Goal: Navigation & Orientation: Understand site structure

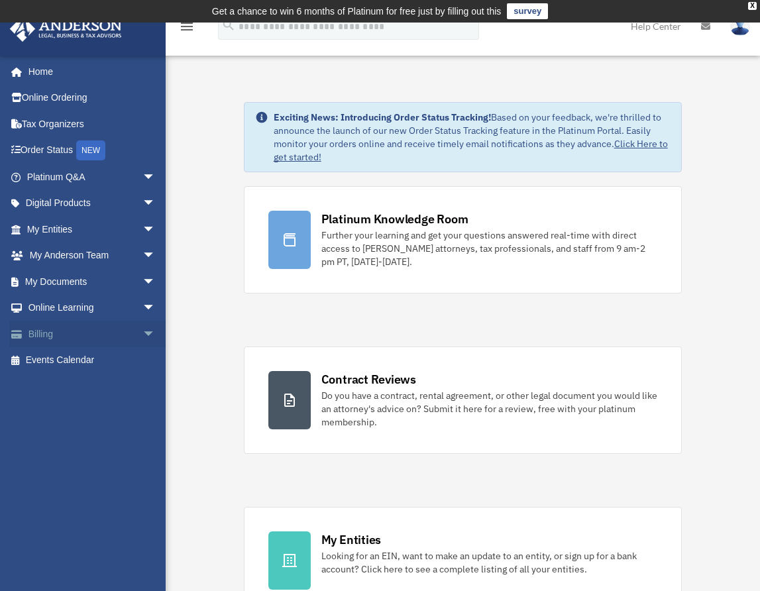
click at [30, 325] on link "Billing arrow_drop_down" at bounding box center [92, 334] width 166 height 27
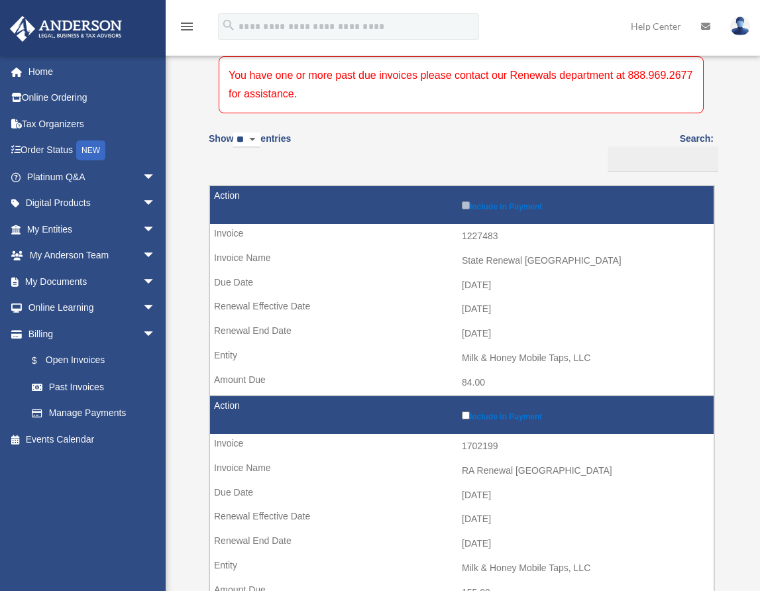
scroll to position [125, 0]
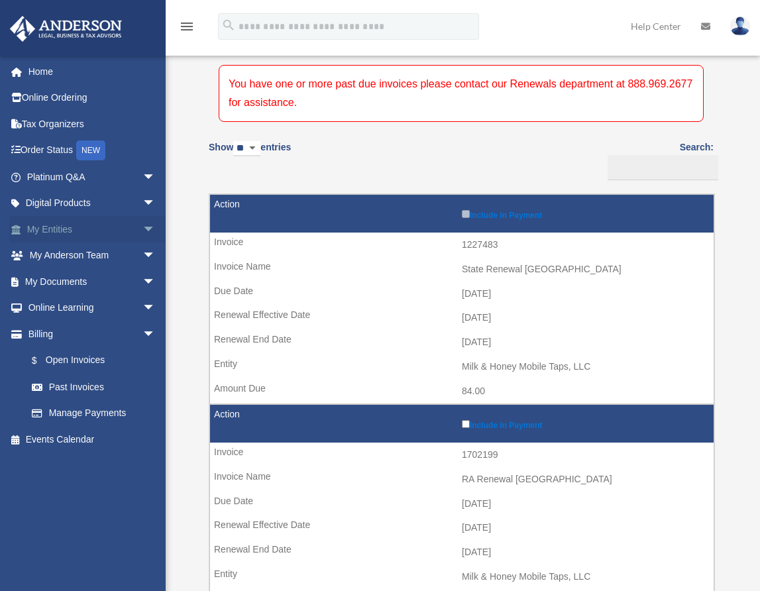
click at [90, 226] on link "My Entities arrow_drop_down" at bounding box center [92, 229] width 166 height 27
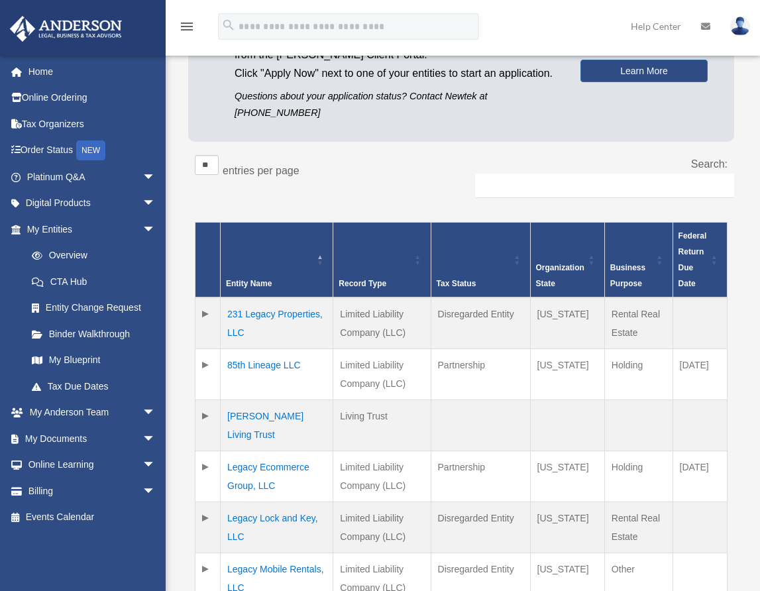
scroll to position [227, 0]
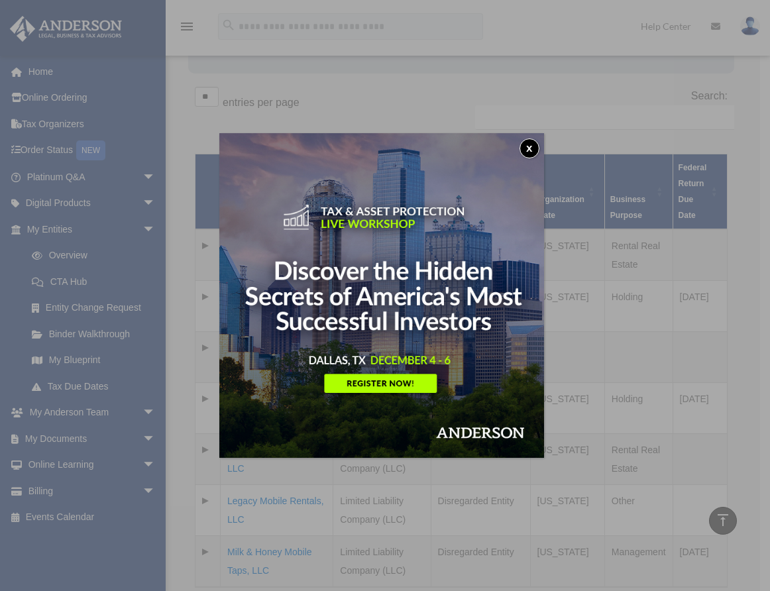
click at [527, 149] on button "x" at bounding box center [529, 148] width 20 height 20
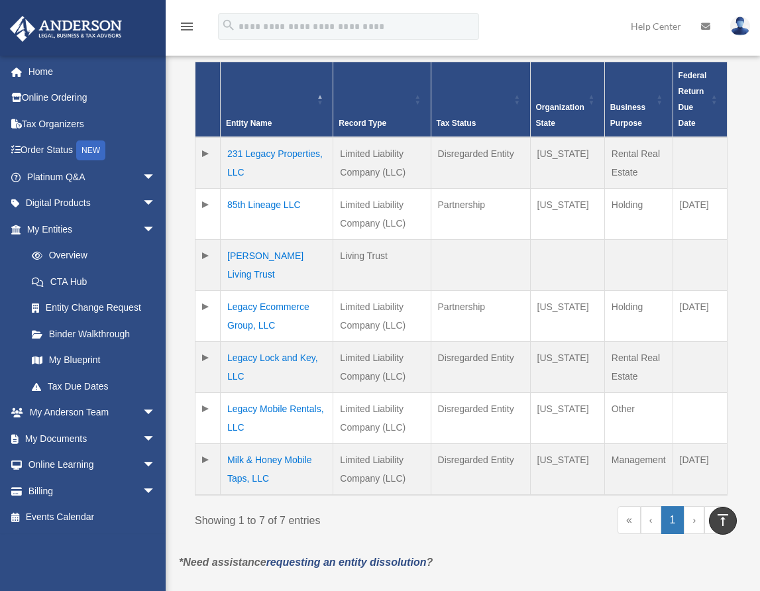
scroll to position [183, 0]
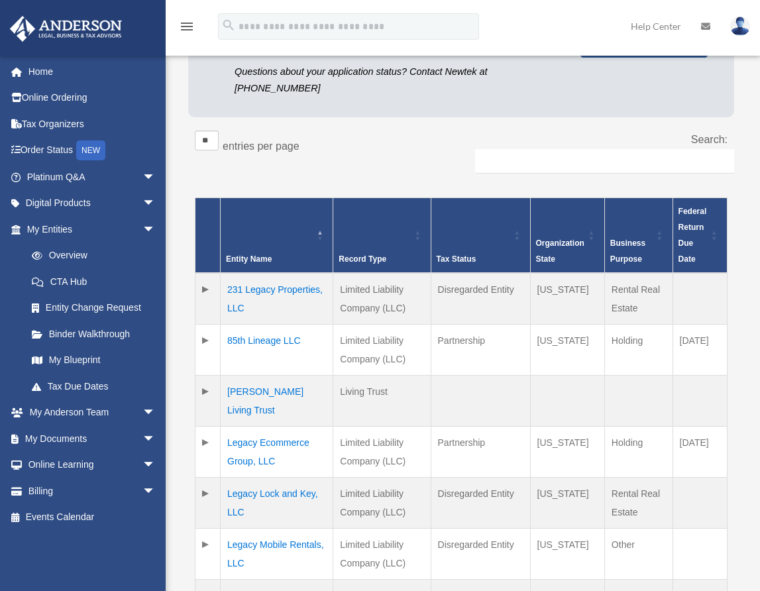
click at [203, 325] on td at bounding box center [207, 350] width 25 height 51
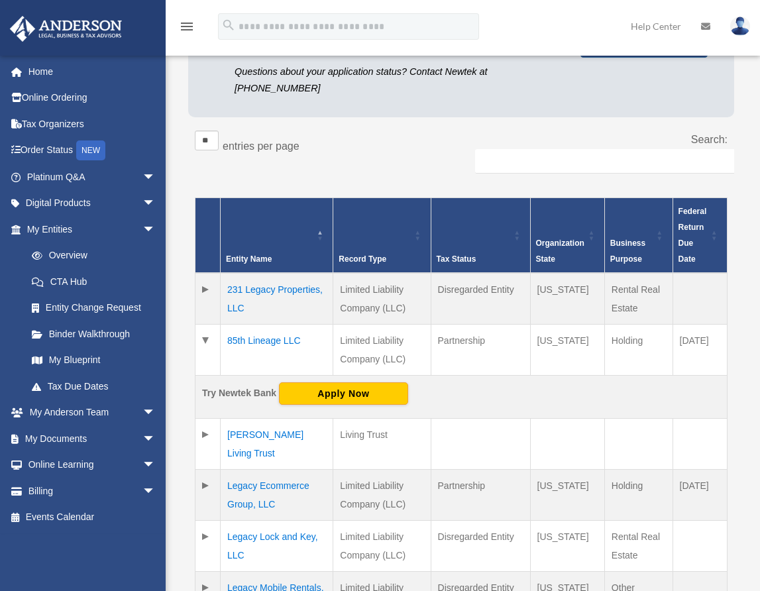
click at [203, 325] on td at bounding box center [207, 350] width 25 height 51
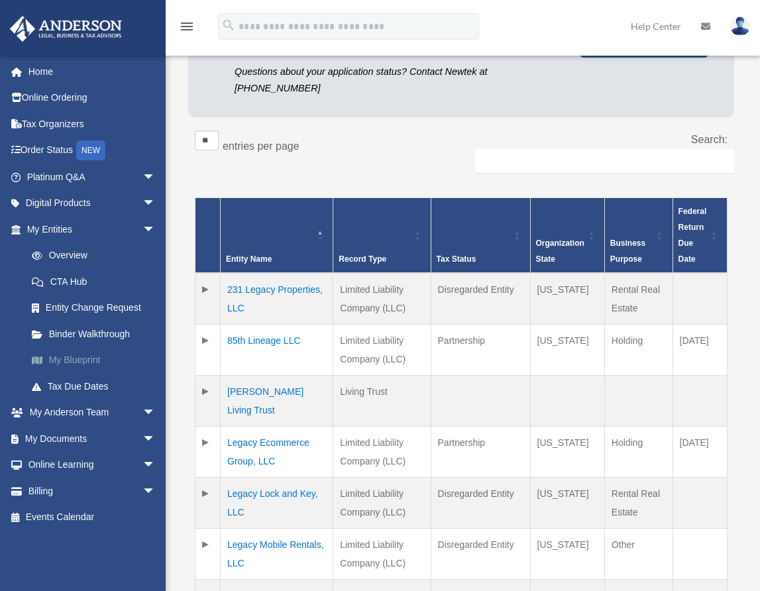
click at [66, 363] on link "My Blueprint" at bounding box center [97, 360] width 157 height 27
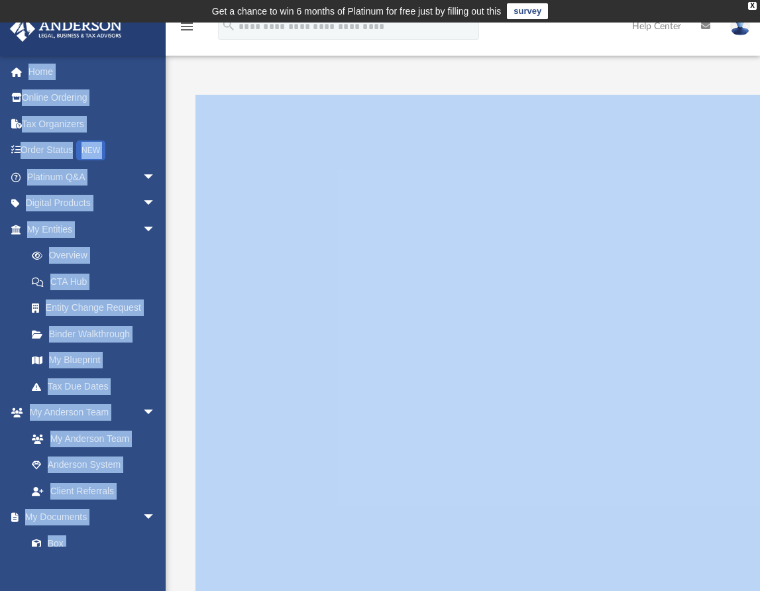
drag, startPoint x: 670, startPoint y: 80, endPoint x: 513, endPoint y: 56, distance: 159.5
click at [583, 65] on div "App g.lajara@hotmail.com Sign Out g.lajara@hotmail.com Home Online Ordering Tax…" at bounding box center [380, 339] width 760 height 572
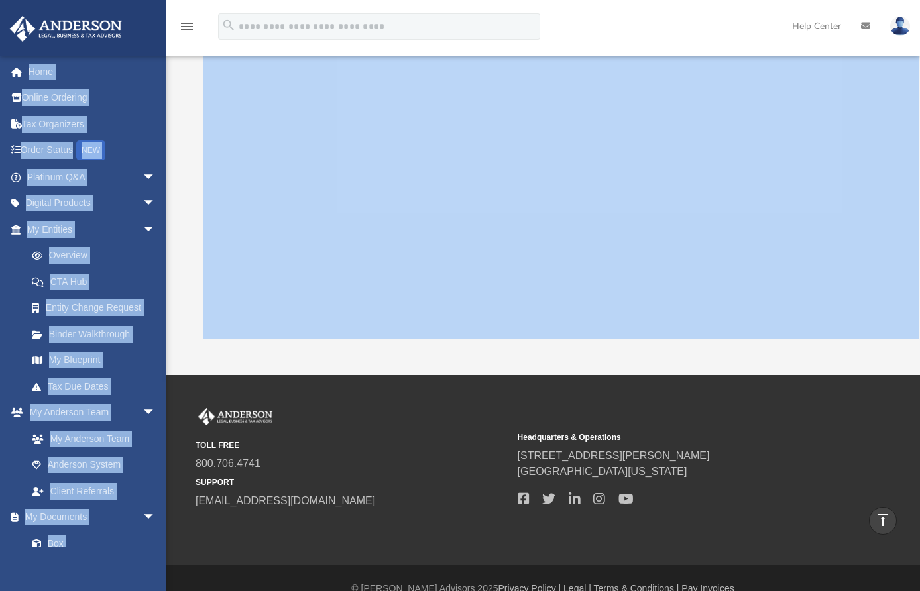
scroll to position [37, 0]
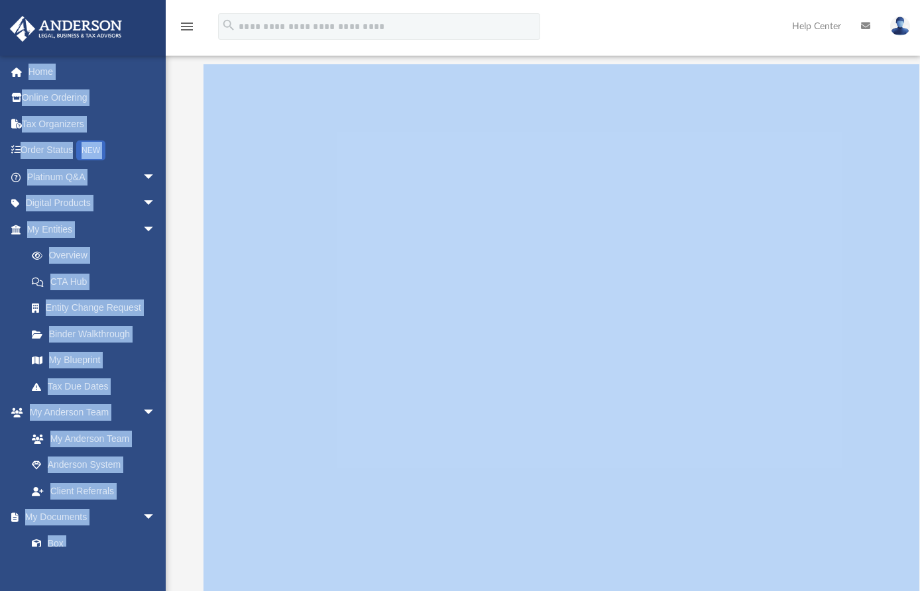
click at [154, 34] on link at bounding box center [82, 27] width 166 height 56
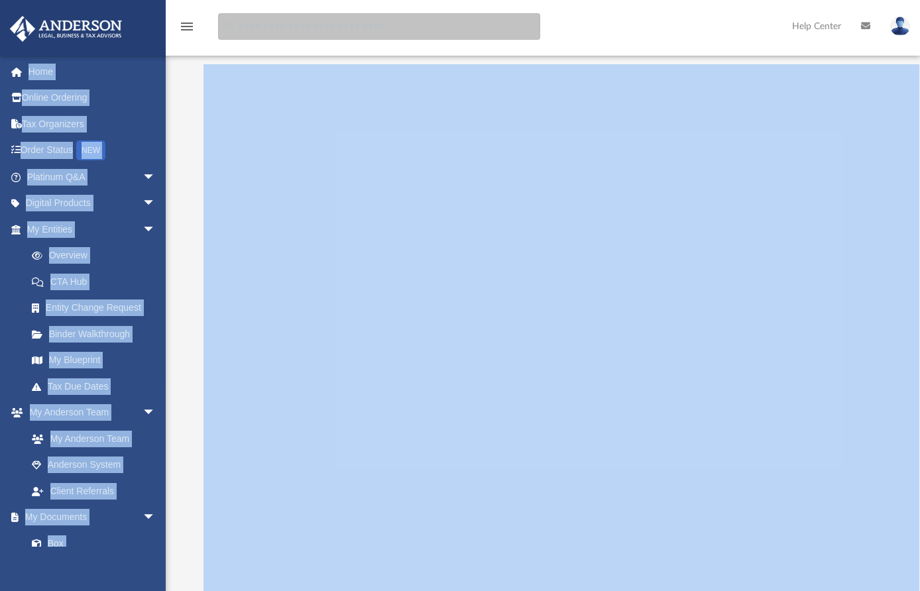
click at [223, 33] on input "search" at bounding box center [379, 26] width 322 height 27
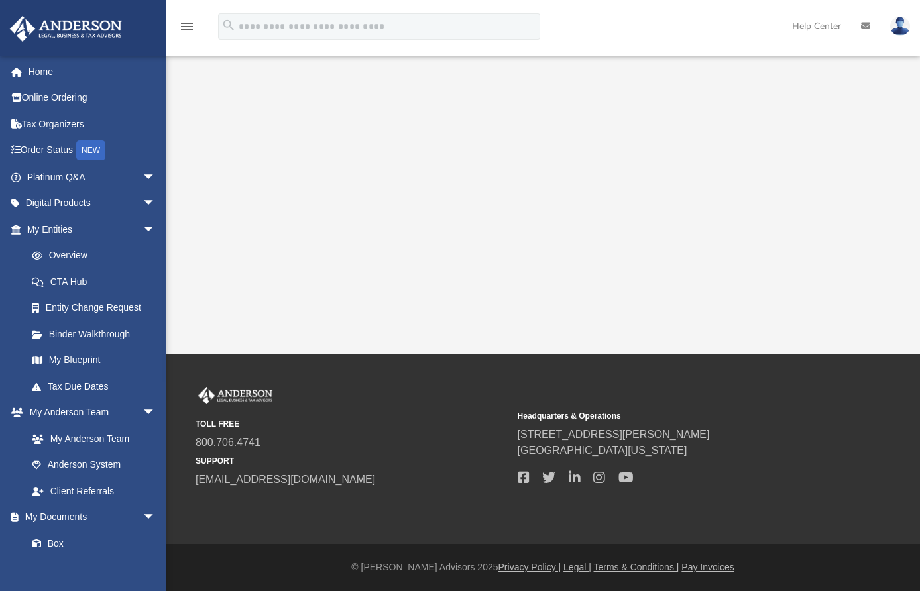
scroll to position [37, 0]
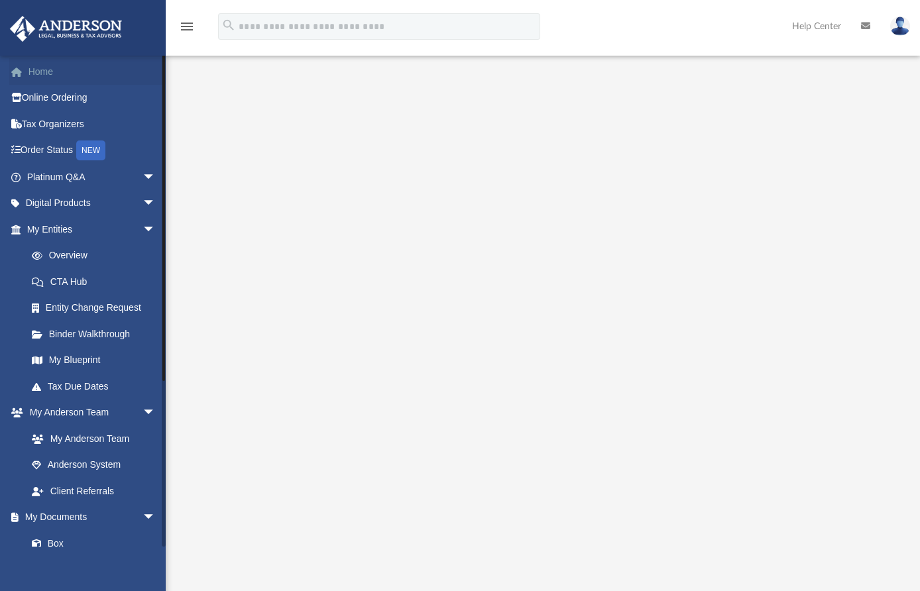
click at [29, 68] on link "Home" at bounding box center [92, 71] width 166 height 27
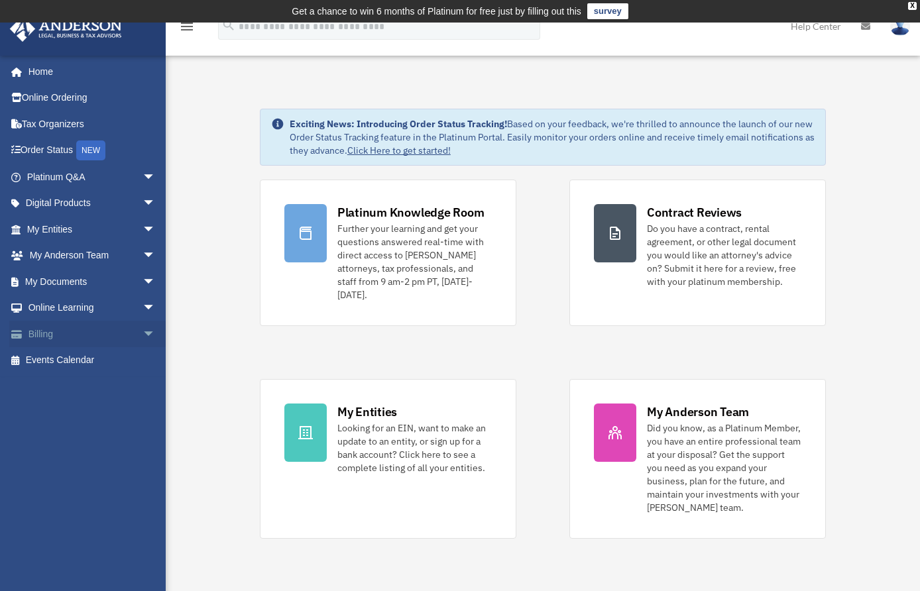
click at [142, 333] on span "arrow_drop_down" at bounding box center [155, 334] width 27 height 27
click at [142, 283] on span "arrow_drop_down" at bounding box center [155, 281] width 27 height 27
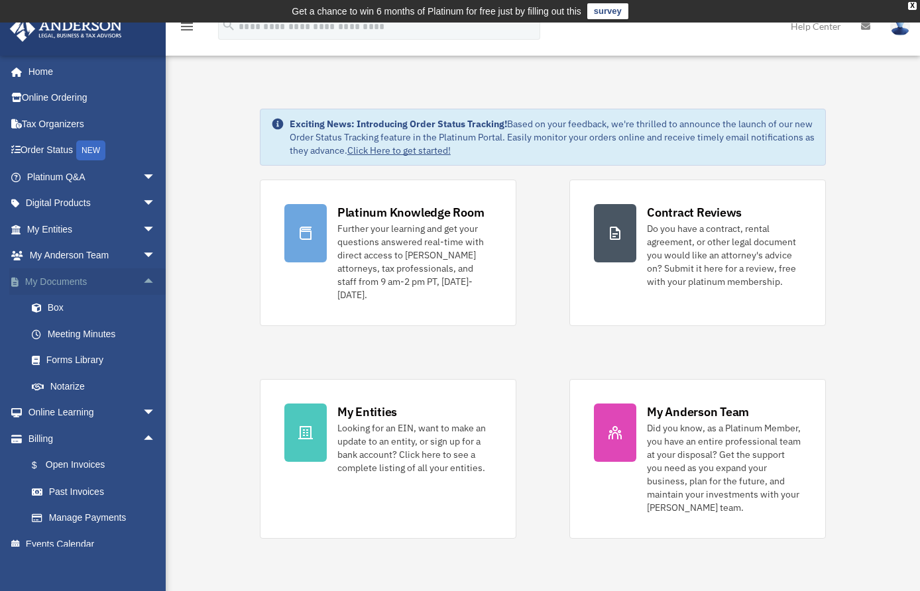
click at [142, 283] on span "arrow_drop_up" at bounding box center [155, 281] width 27 height 27
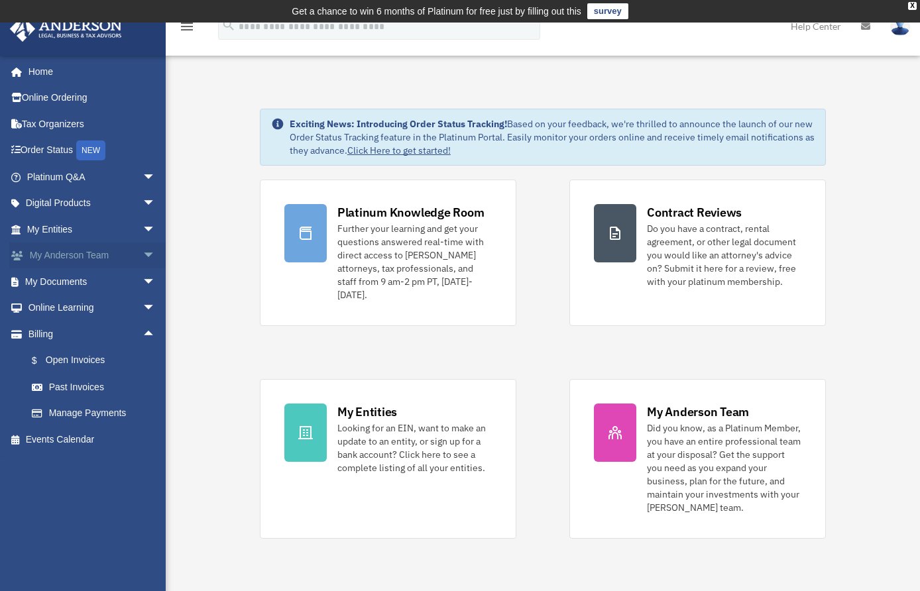
click at [142, 263] on span "arrow_drop_down" at bounding box center [155, 255] width 27 height 27
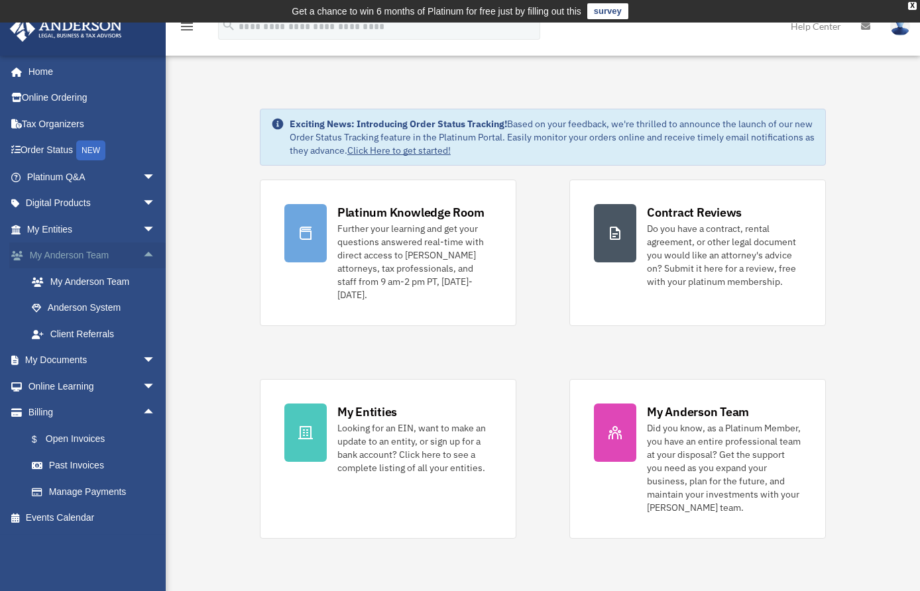
click at [142, 259] on span "arrow_drop_up" at bounding box center [155, 255] width 27 height 27
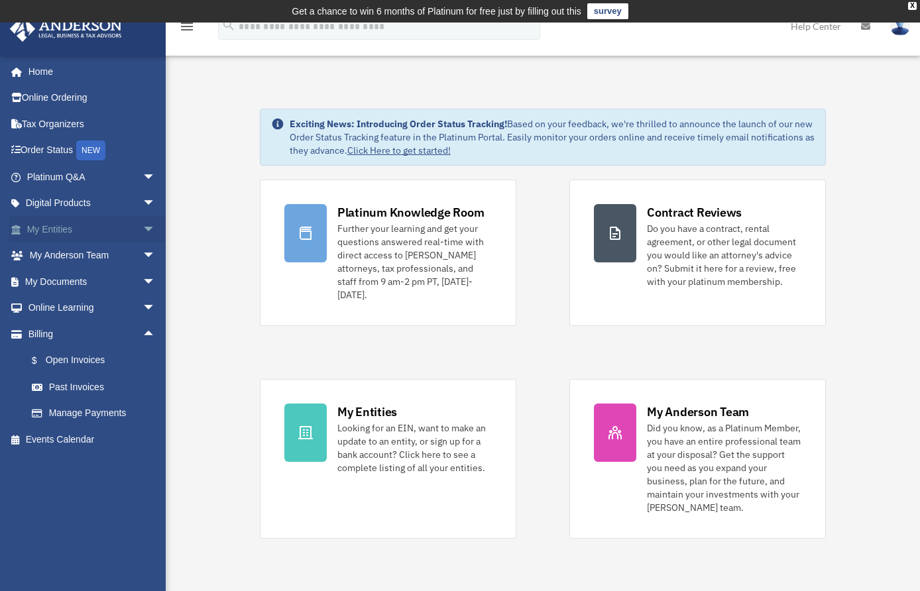
click at [142, 226] on span "arrow_drop_down" at bounding box center [155, 229] width 27 height 27
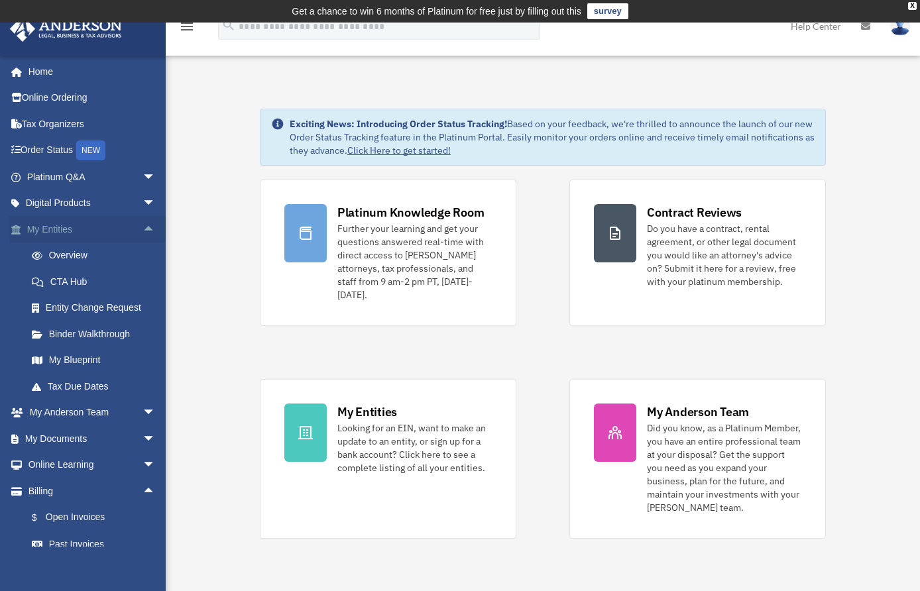
click at [142, 226] on span "arrow_drop_up" at bounding box center [155, 229] width 27 height 27
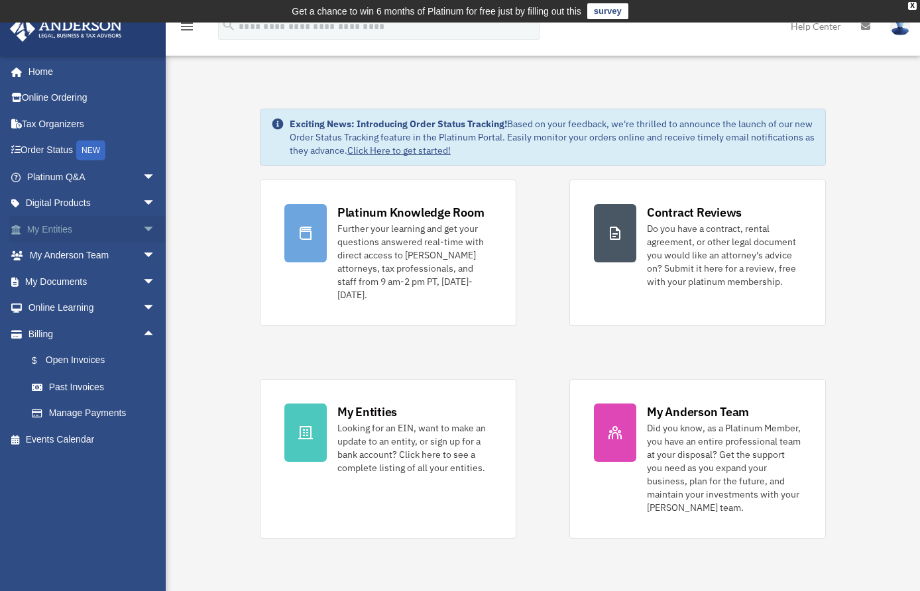
click at [142, 226] on span "arrow_drop_down" at bounding box center [155, 229] width 27 height 27
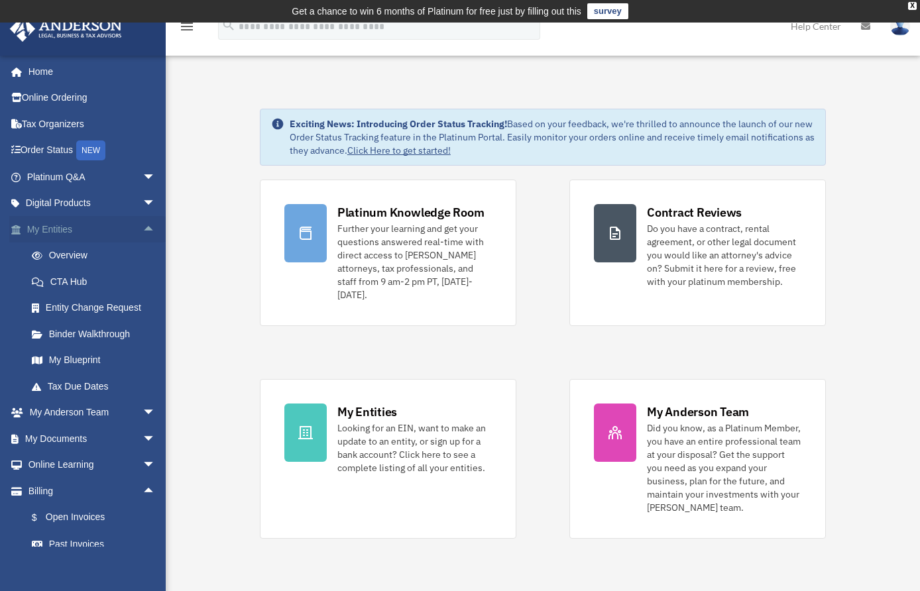
click at [142, 226] on span "arrow_drop_up" at bounding box center [155, 229] width 27 height 27
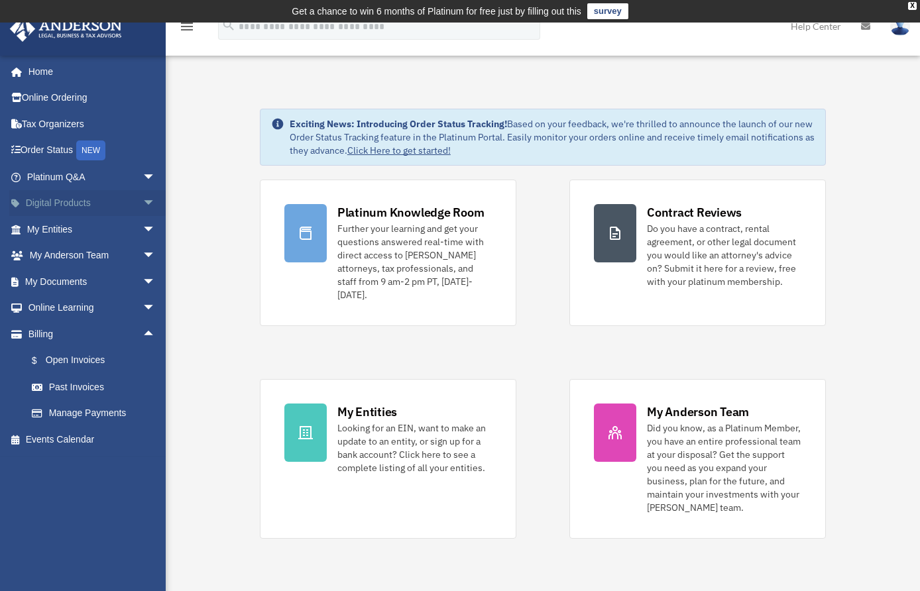
click at [144, 203] on span "arrow_drop_down" at bounding box center [155, 203] width 27 height 27
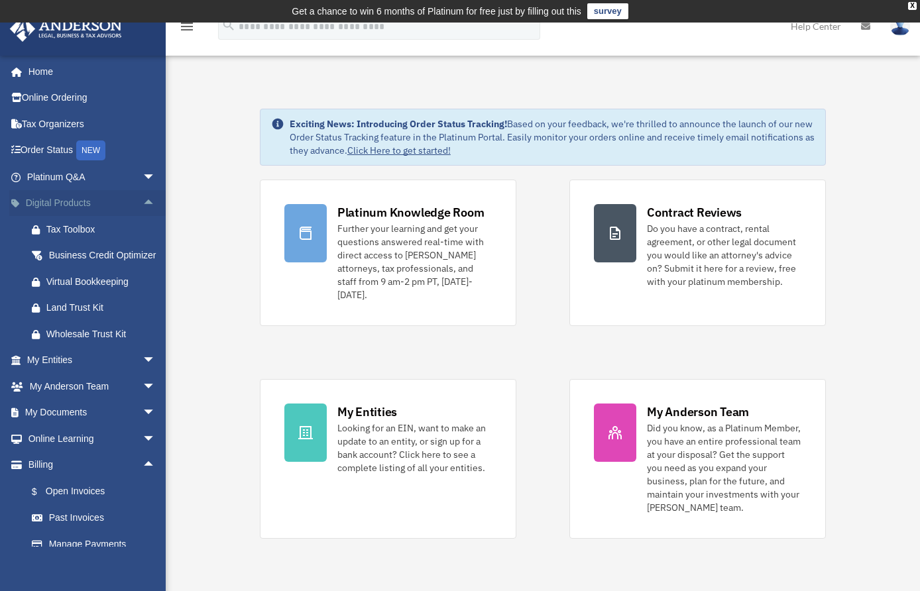
click at [144, 203] on span "arrow_drop_up" at bounding box center [155, 203] width 27 height 27
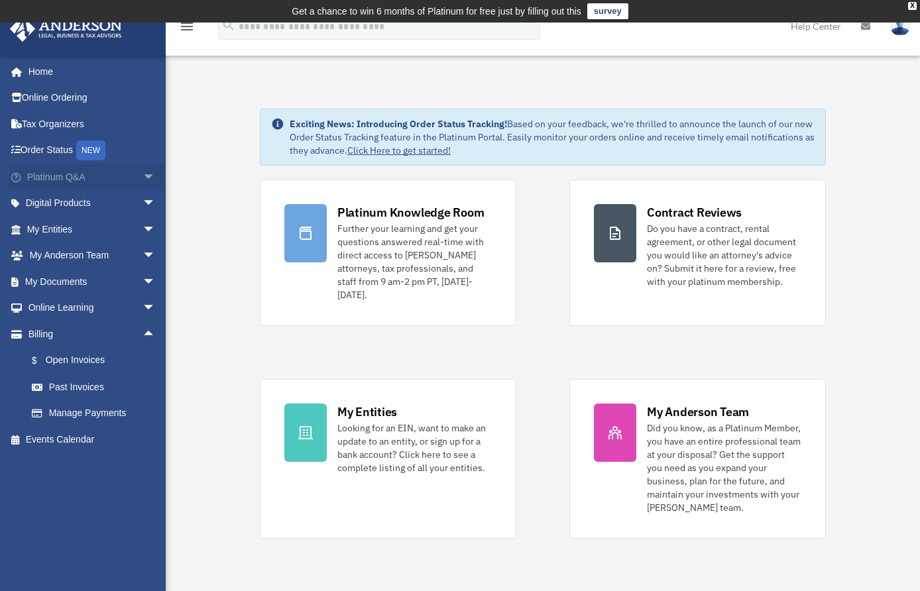
click at [142, 180] on span "arrow_drop_down" at bounding box center [155, 177] width 27 height 27
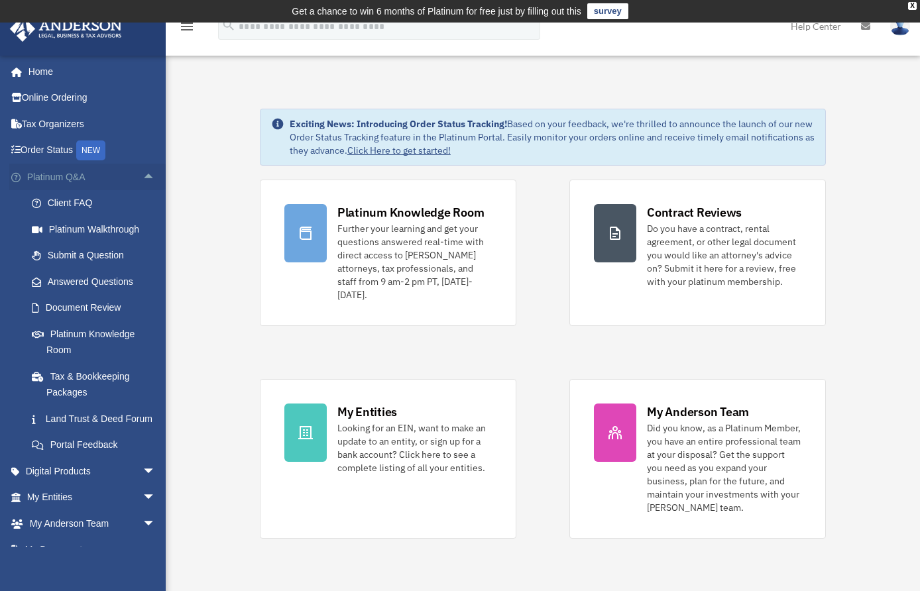
click at [142, 176] on span "arrow_drop_up" at bounding box center [155, 177] width 27 height 27
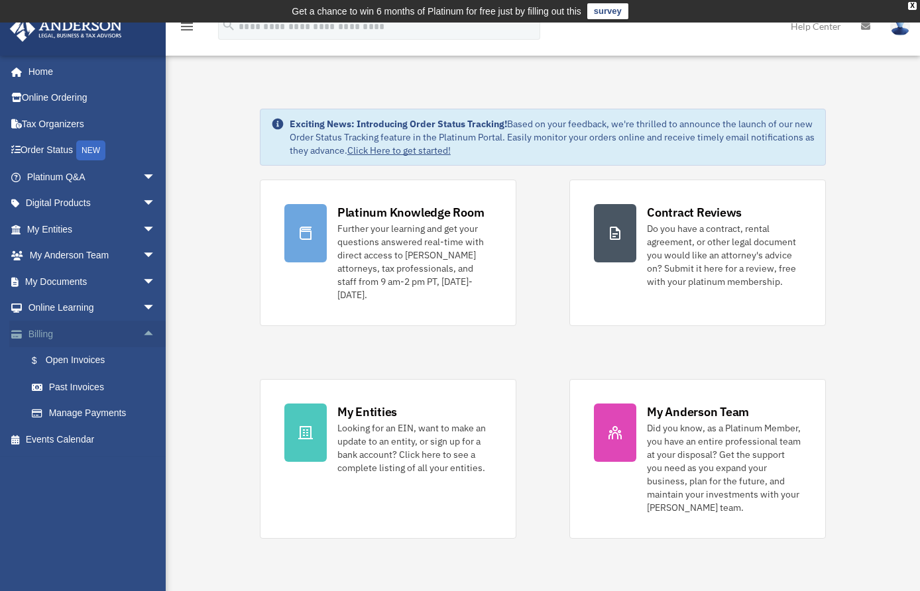
click at [142, 331] on span "arrow_drop_up" at bounding box center [155, 334] width 27 height 27
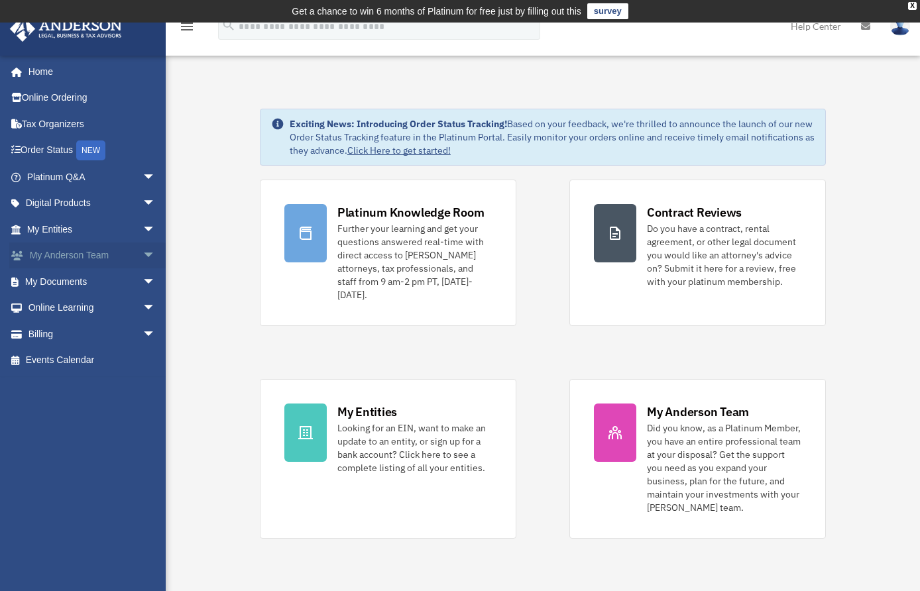
click at [142, 251] on span "arrow_drop_down" at bounding box center [155, 255] width 27 height 27
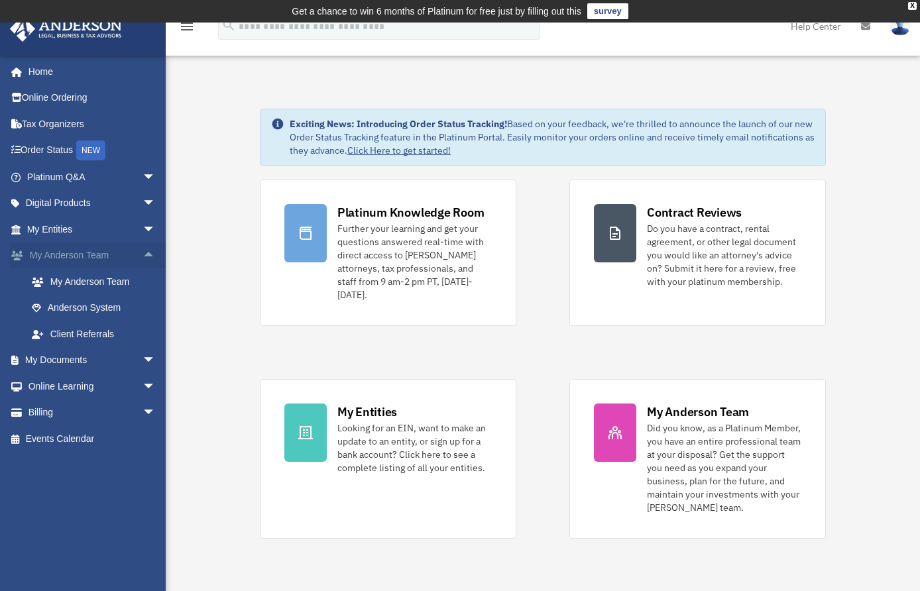
click at [142, 253] on span "arrow_drop_up" at bounding box center [155, 255] width 27 height 27
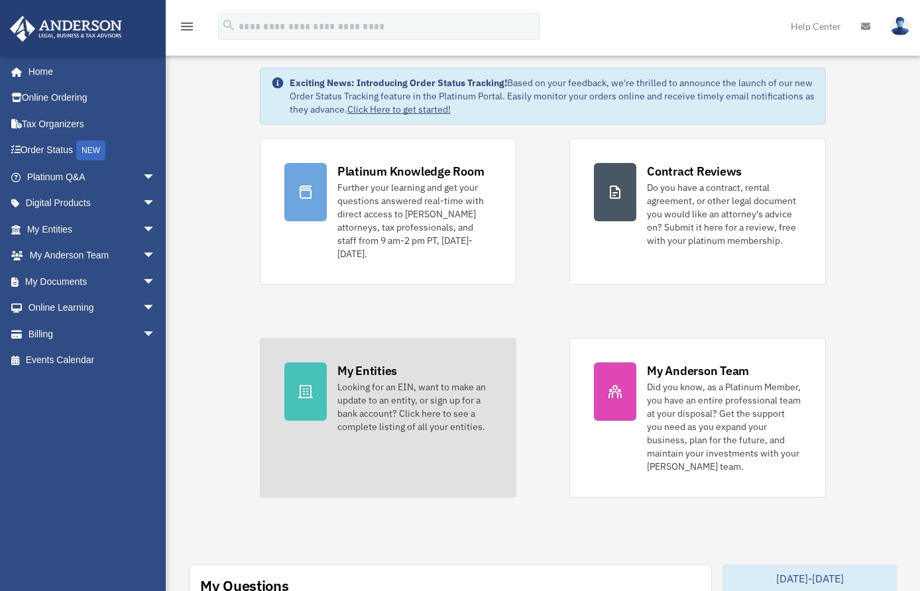
scroll to position [18, 0]
